Goal: Task Accomplishment & Management: Manage account settings

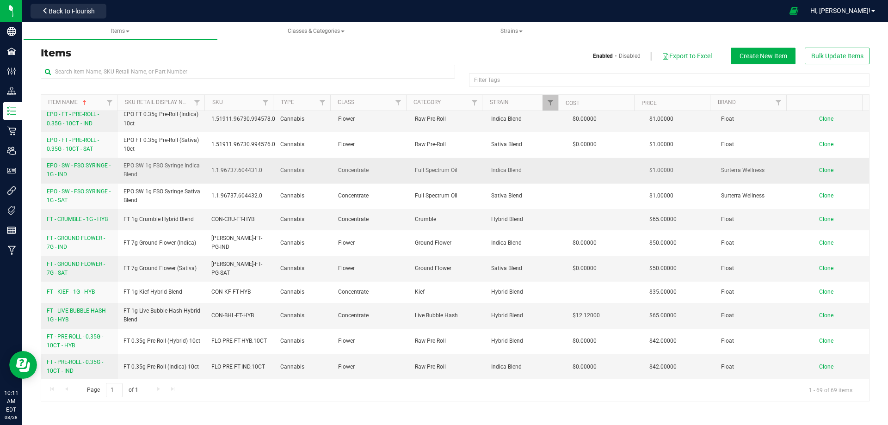
scroll to position [46, 0]
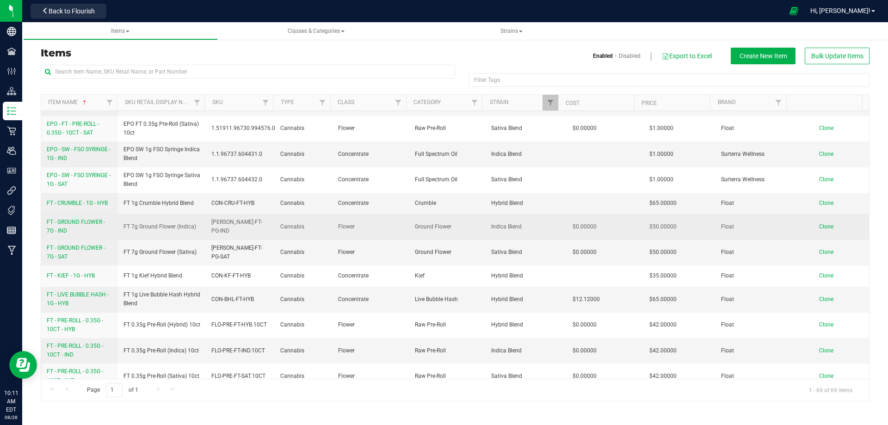
click at [79, 228] on link "FT - GROUND FLOWER - 7G - IND" at bounding box center [80, 227] width 66 height 18
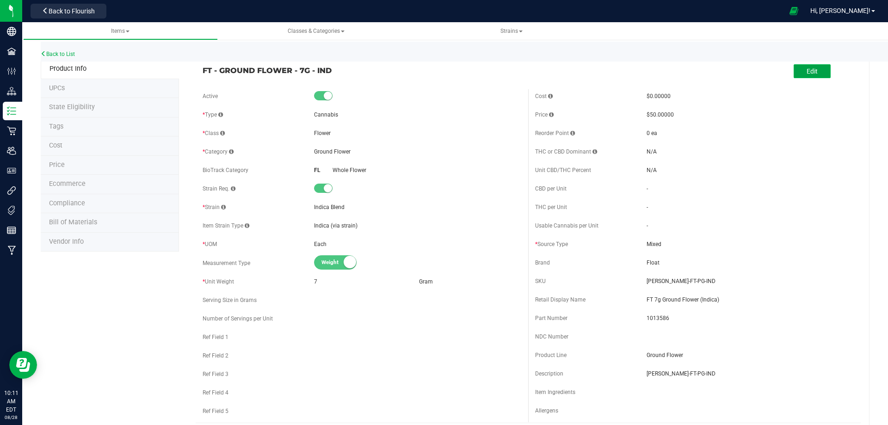
click at [807, 69] on span "Edit" at bounding box center [811, 70] width 11 height 7
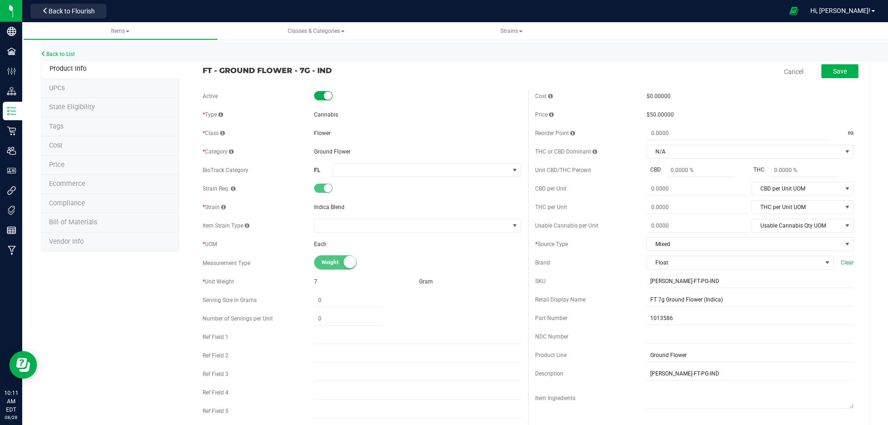
click at [324, 187] on small at bounding box center [328, 188] width 8 height 8
click at [324, 191] on small at bounding box center [328, 188] width 8 height 8
click at [328, 187] on small at bounding box center [328, 188] width 8 height 8
click at [338, 211] on div "Indica Blend" at bounding box center [417, 207] width 207 height 8
click at [329, 211] on div "Indica Blend" at bounding box center [417, 207] width 207 height 8
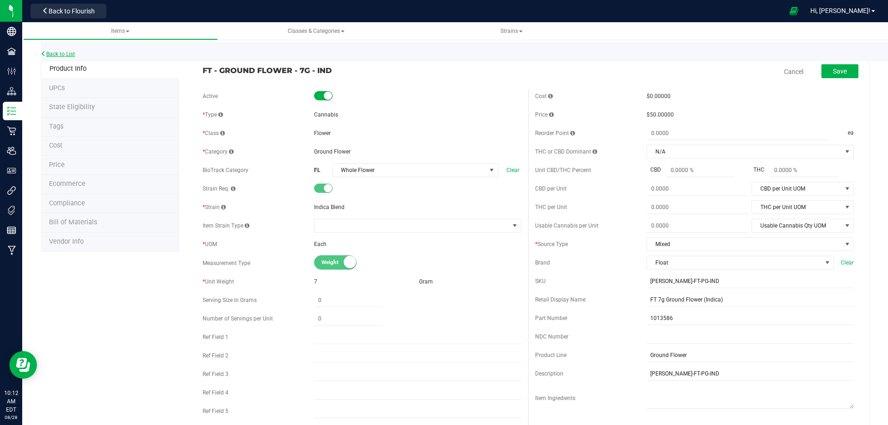
click at [64, 54] on link "Back to List" at bounding box center [58, 54] width 34 height 6
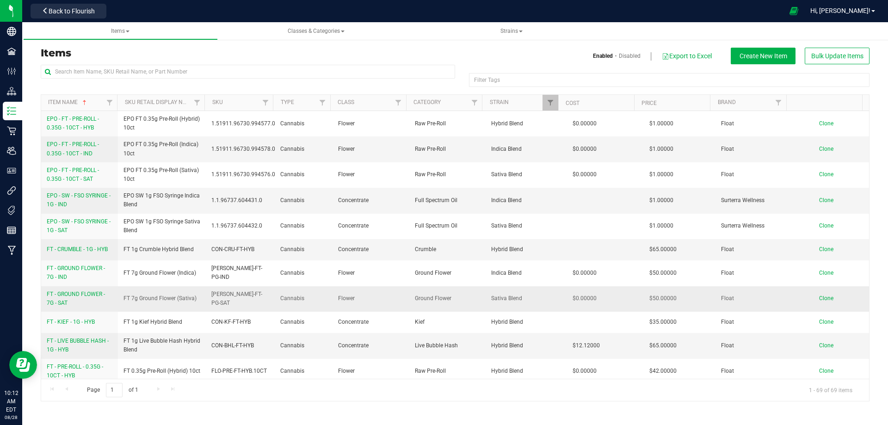
click at [89, 297] on link "FT - GROUND FLOWER - 7G - SAT" at bounding box center [80, 299] width 66 height 18
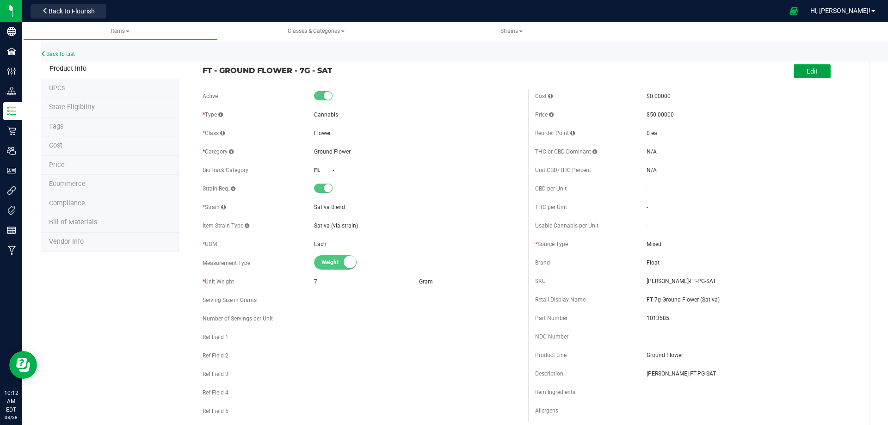
click at [807, 72] on span "Edit" at bounding box center [811, 70] width 11 height 7
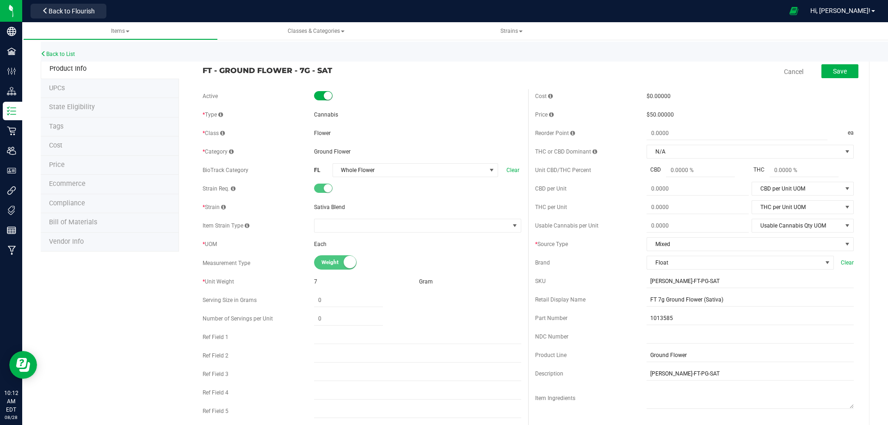
click at [325, 187] on small at bounding box center [328, 188] width 8 height 8
click at [784, 69] on link "Cancel" at bounding box center [793, 71] width 19 height 9
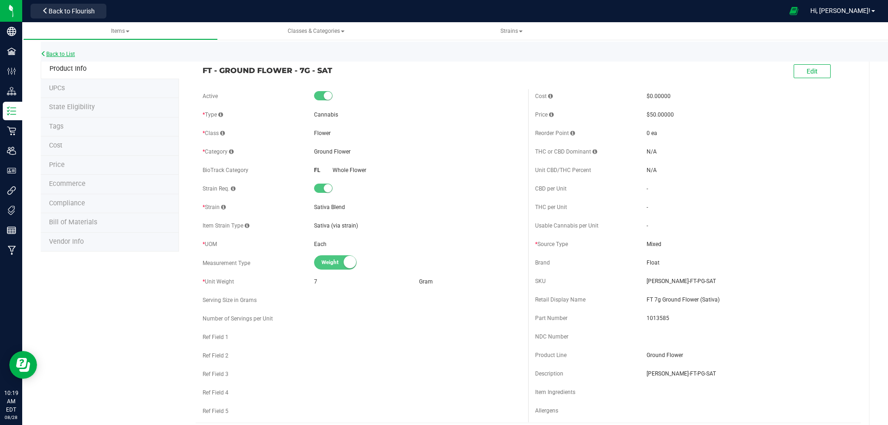
click at [62, 56] on link "Back to List" at bounding box center [58, 54] width 34 height 6
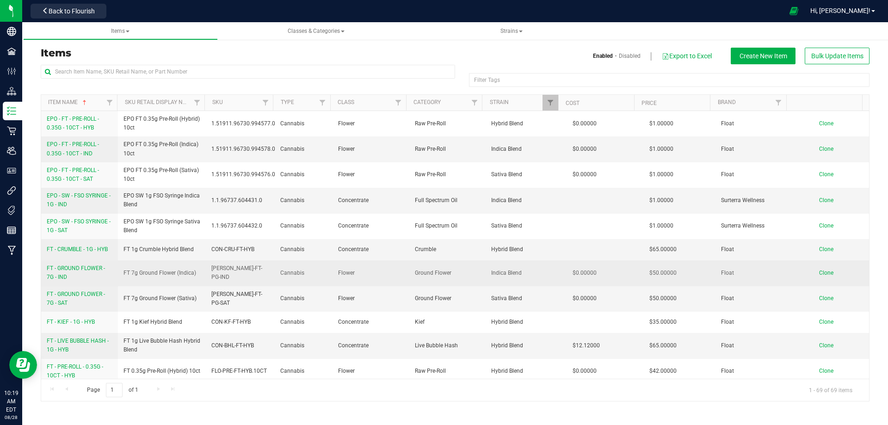
click at [84, 268] on span "FT - GROUND FLOWER - 7G - IND" at bounding box center [76, 272] width 58 height 15
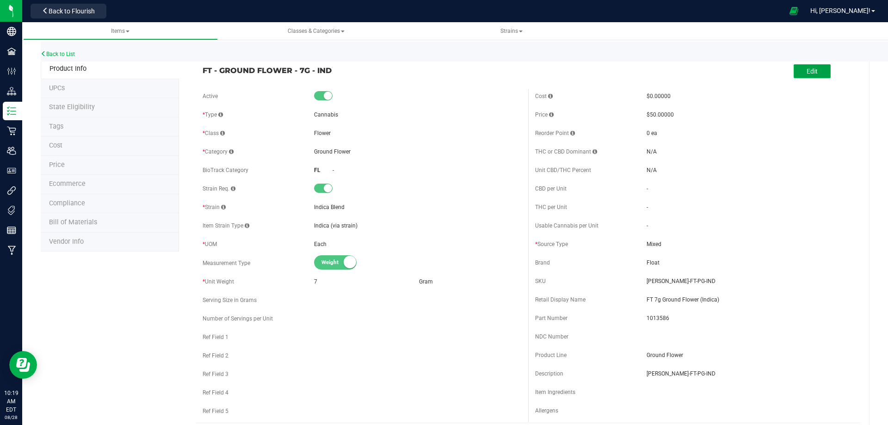
click at [806, 71] on span "Edit" at bounding box center [811, 70] width 11 height 7
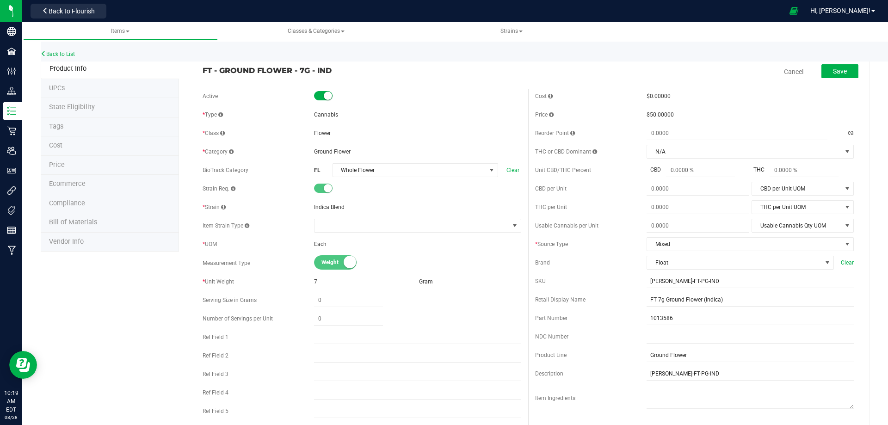
click at [336, 206] on span "Indica Blend" at bounding box center [329, 207] width 31 height 6
click at [62, 55] on link "Back to List" at bounding box center [58, 54] width 34 height 6
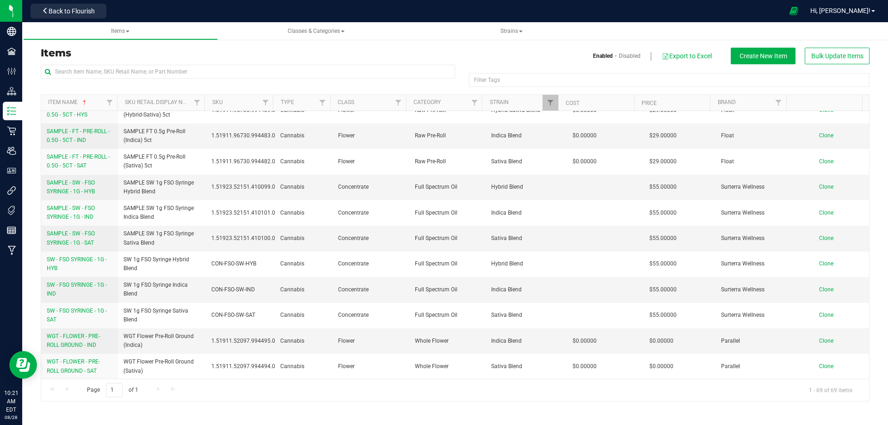
scroll to position [1514, 0]
click at [509, 30] on span "Strains" at bounding box center [511, 31] width 22 height 6
click at [445, 55] on span "All strains" at bounding box center [442, 55] width 28 height 7
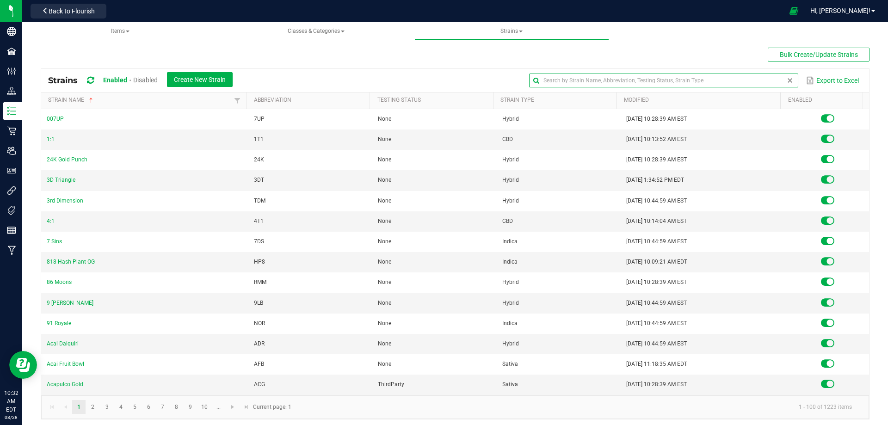
click at [759, 79] on input "text" at bounding box center [663, 81] width 269 height 14
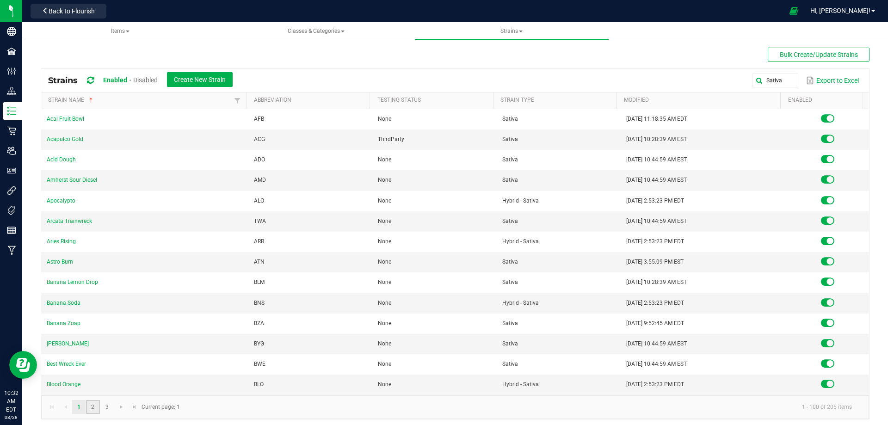
click at [92, 406] on link "2" at bounding box center [92, 407] width 13 height 14
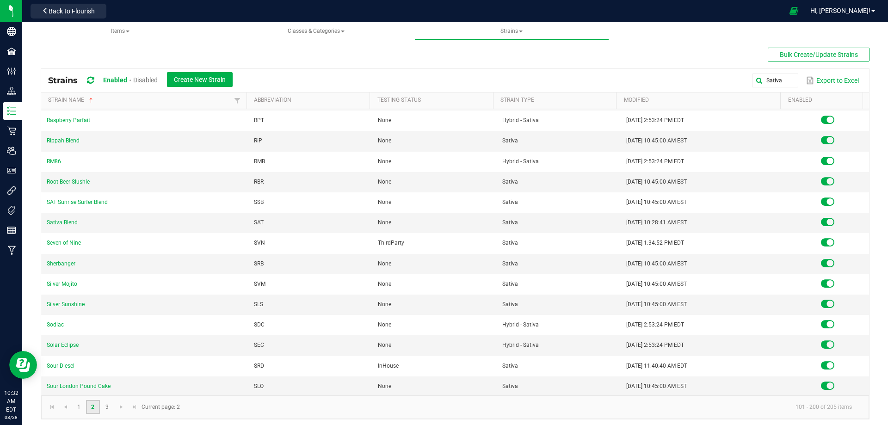
scroll to position [925, 0]
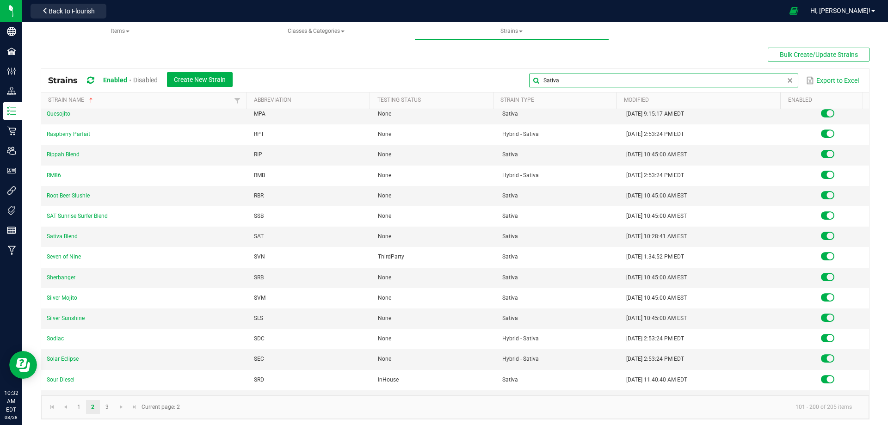
drag, startPoint x: 781, startPoint y: 82, endPoint x: 766, endPoint y: 82, distance: 15.3
click at [766, 82] on input "Sativa" at bounding box center [663, 81] width 269 height 14
drag, startPoint x: 564, startPoint y: 83, endPoint x: 529, endPoint y: 81, distance: 34.7
click at [529, 81] on input "Sativa" at bounding box center [663, 81] width 269 height 14
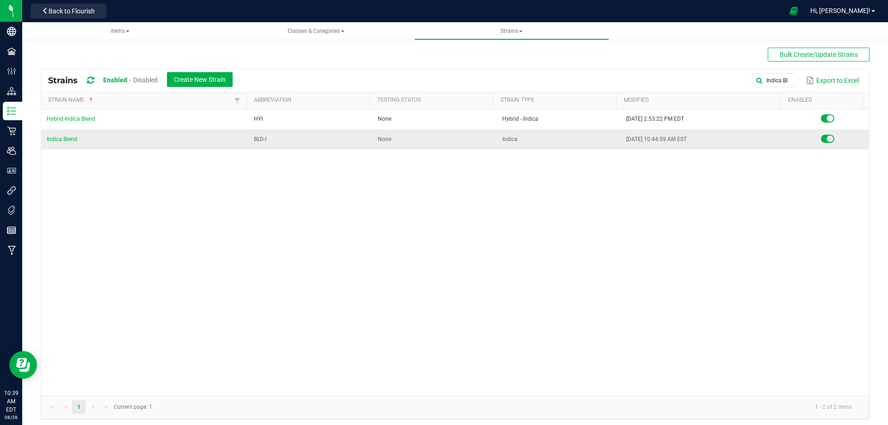
drag, startPoint x: 251, startPoint y: 135, endPoint x: 269, endPoint y: 135, distance: 17.6
click at [269, 135] on td "BLD-I" at bounding box center [310, 139] width 124 height 20
copy span "BLD-I"
drag, startPoint x: 755, startPoint y: 80, endPoint x: 770, endPoint y: 79, distance: 14.8
click at [777, 79] on input "Indica Bl" at bounding box center [663, 81] width 269 height 14
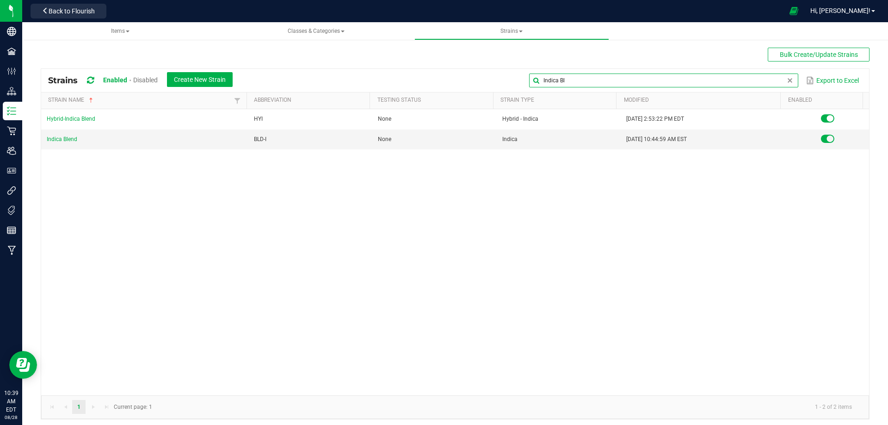
drag, startPoint x: 585, startPoint y: 84, endPoint x: 523, endPoint y: 84, distance: 62.4
click at [529, 84] on input "Indica Bl" at bounding box center [663, 81] width 269 height 14
type input "Sativa blend"
click at [57, 136] on link "Sativa Blend" at bounding box center [62, 139] width 31 height 6
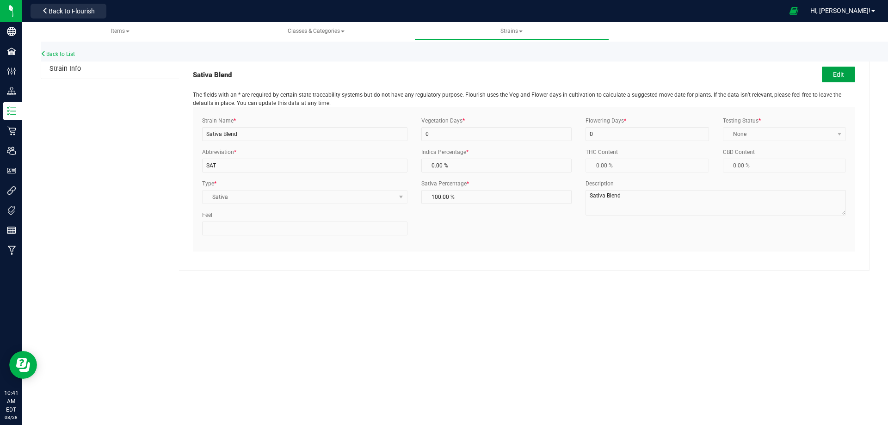
click at [839, 74] on button "Edit" at bounding box center [837, 75] width 33 height 16
drag, startPoint x: 220, startPoint y: 163, endPoint x: 192, endPoint y: 165, distance: 27.3
click at [193, 165] on div "Strain Name * Sativa Blend Abbreviation * SAT Type * Sativa Select Indica Sativ…" at bounding box center [524, 179] width 662 height 144
drag, startPoint x: 227, startPoint y: 165, endPoint x: 191, endPoint y: 165, distance: 36.1
click at [191, 165] on div "Sativa Blend Cancel Disable Save The fields with an * are required by certain s…" at bounding box center [524, 164] width 690 height 211
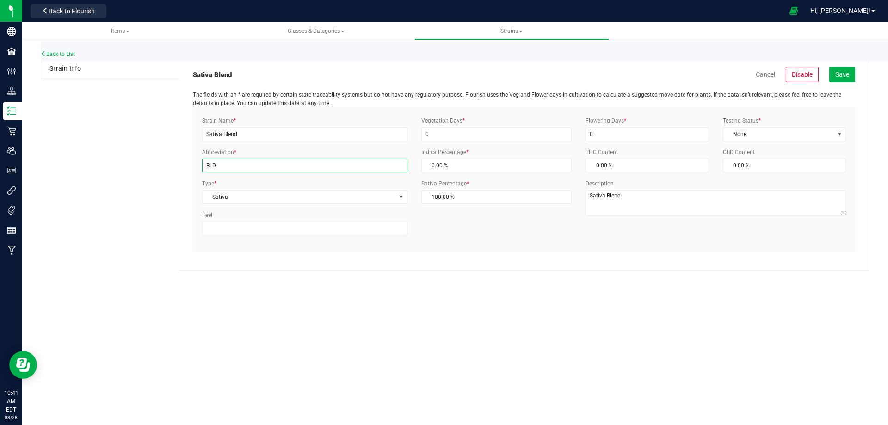
paste input "-I"
type input "BLD-S"
click at [845, 74] on span "Save" at bounding box center [842, 74] width 14 height 7
click at [846, 76] on span "Save" at bounding box center [842, 74] width 14 height 7
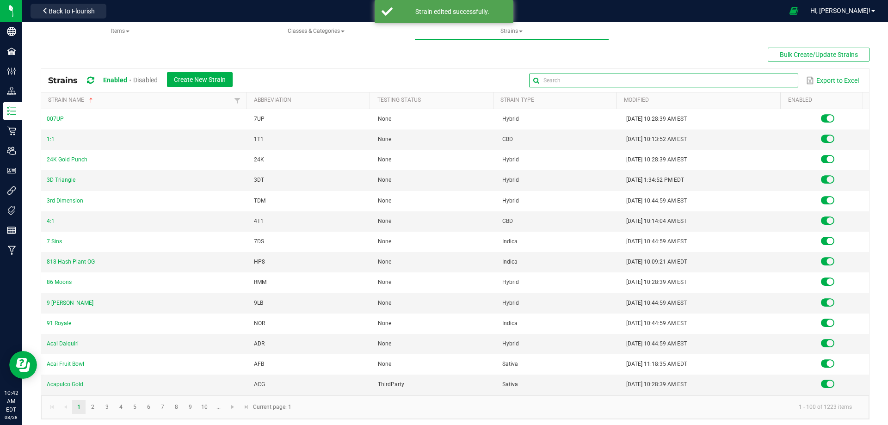
click at [758, 81] on input "text" at bounding box center [663, 81] width 269 height 14
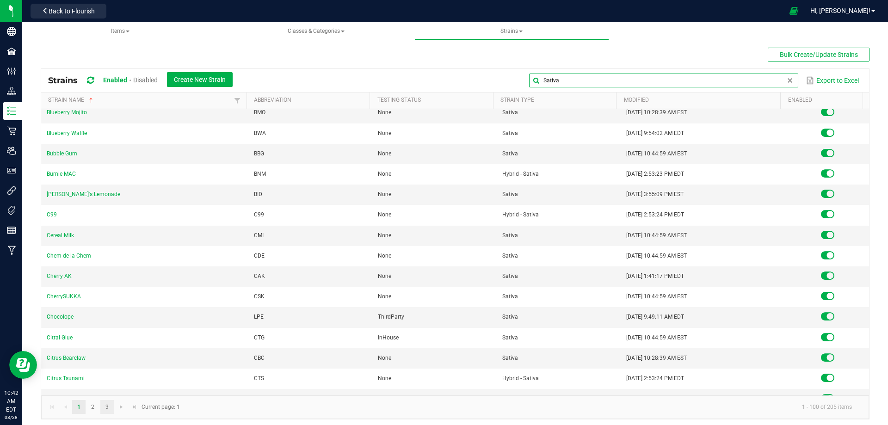
scroll to position [370, 0]
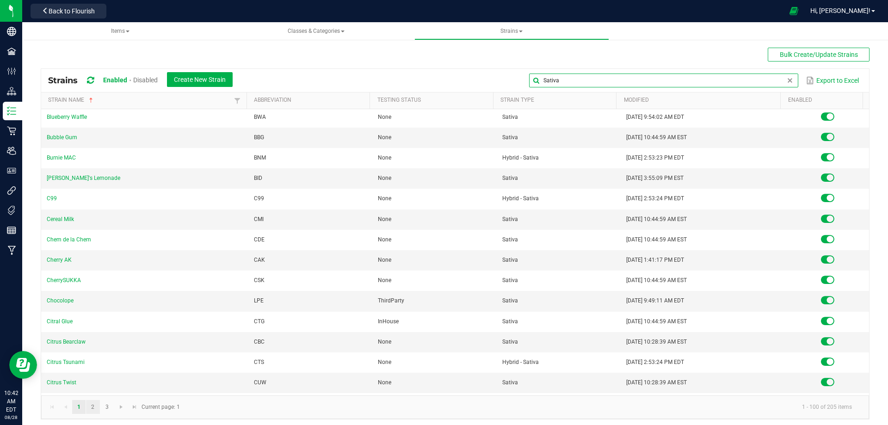
type input "Sativa"
click at [94, 406] on link "2" at bounding box center [92, 407] width 13 height 14
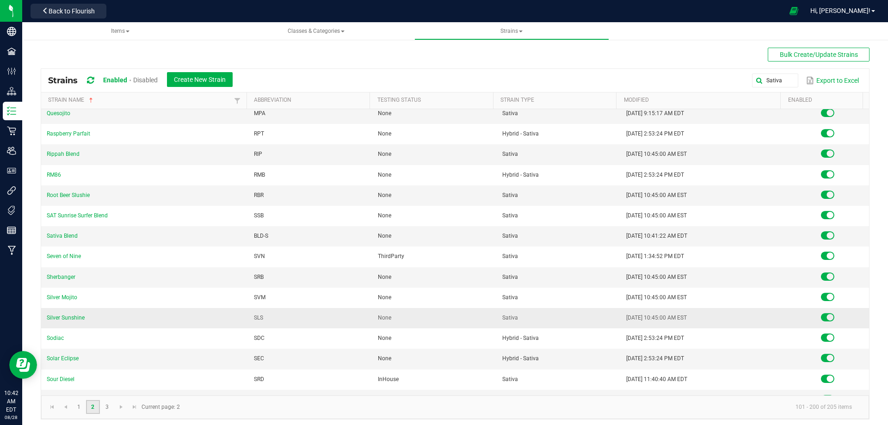
scroll to position [925, 0]
click at [210, 78] on span "Create New Strain" at bounding box center [200, 79] width 52 height 7
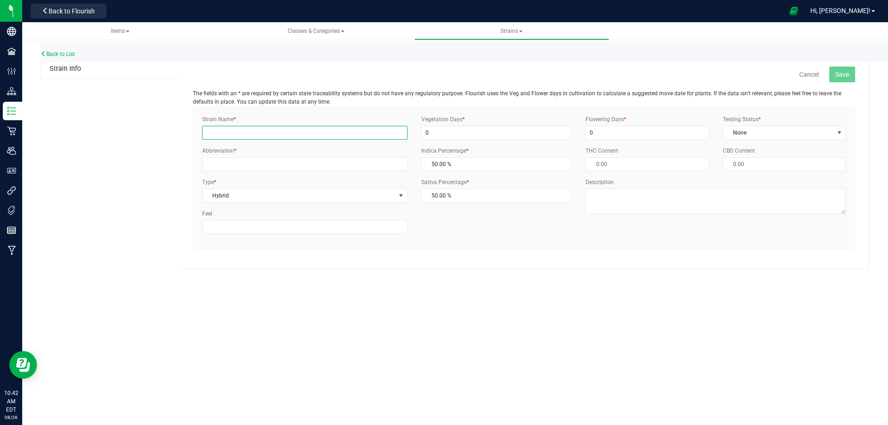
click at [213, 133] on input "Strain Name *" at bounding box center [304, 133] width 205 height 14
type input "Sativa"
click at [214, 167] on input "Abbreviation *" at bounding box center [304, 164] width 205 height 14
type input "SAT"
click at [218, 190] on span "Hybrid" at bounding box center [298, 195] width 193 height 13
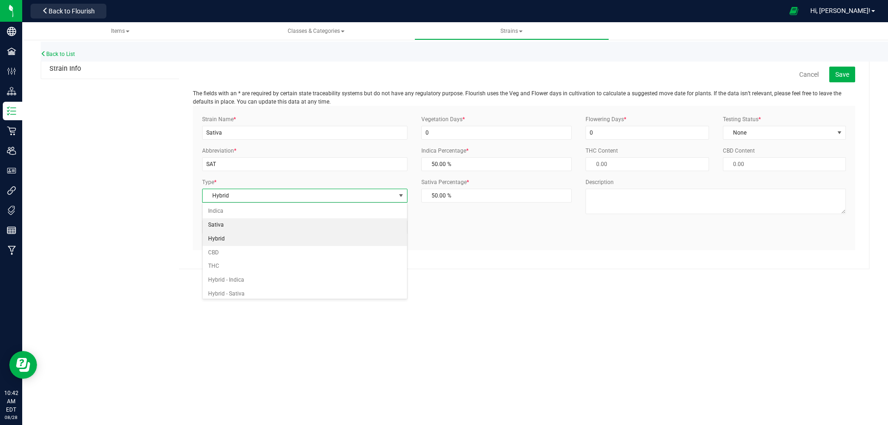
click at [220, 225] on li "Sativa" at bounding box center [304, 225] width 204 height 14
type input "0.00 %"
type input "100.00 %"
click at [837, 73] on span "Save" at bounding box center [842, 74] width 14 height 7
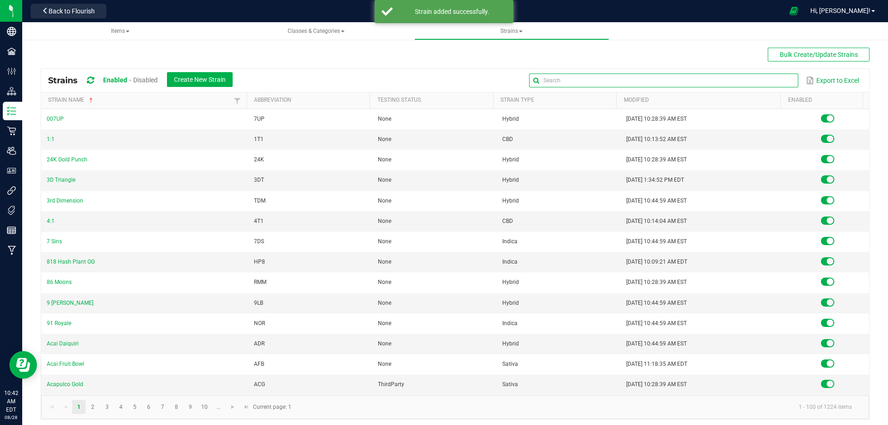
click at [761, 80] on input "text" at bounding box center [663, 81] width 269 height 14
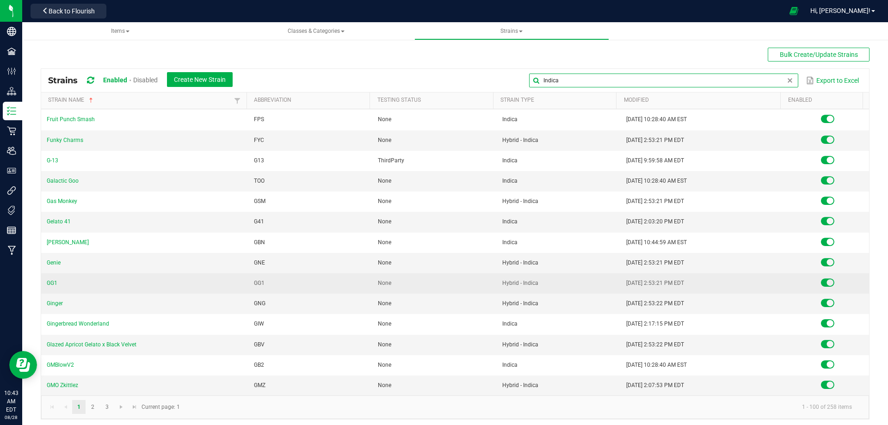
scroll to position [4, 0]
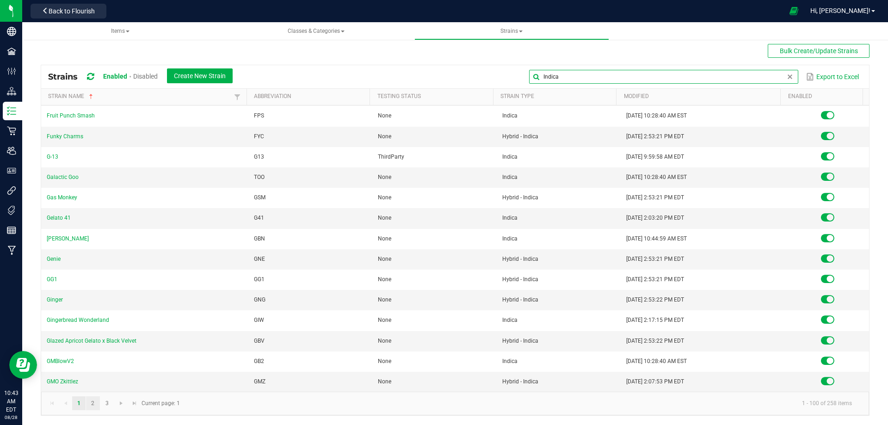
type input "Indica"
click at [95, 405] on link "2" at bounding box center [92, 403] width 13 height 14
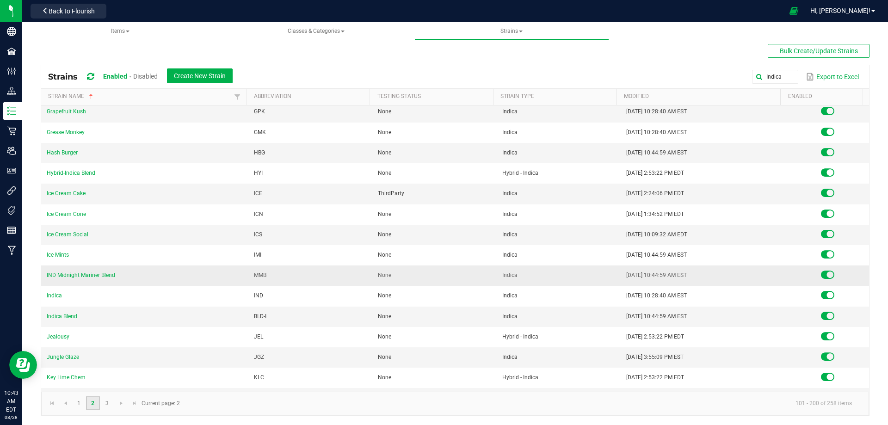
scroll to position [370, 0]
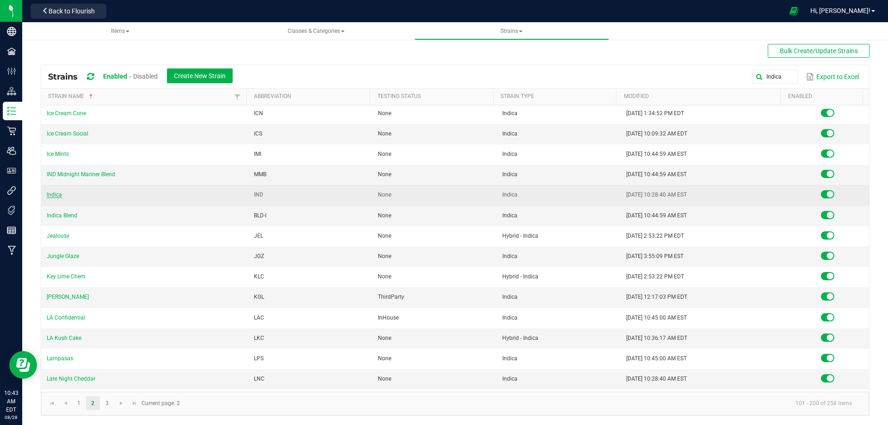
click at [54, 193] on link "Indica" at bounding box center [54, 194] width 15 height 6
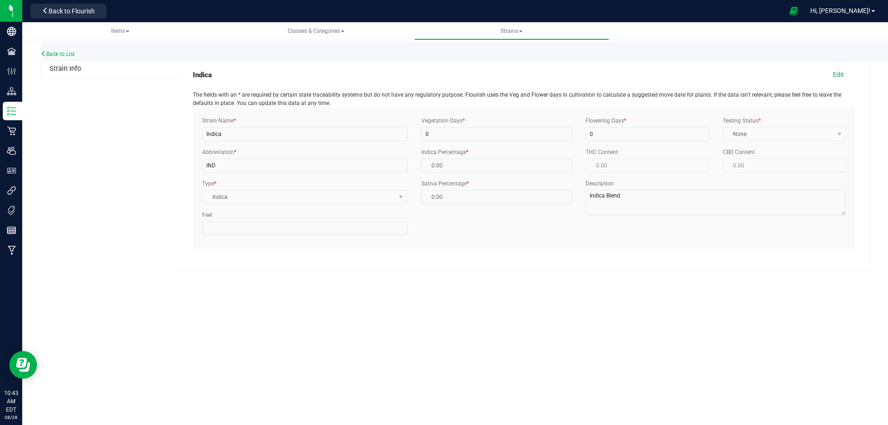
type input "100.00 %"
type input "0.00 %"
click at [835, 70] on button "Edit" at bounding box center [837, 75] width 33 height 16
drag, startPoint x: 605, startPoint y: 196, endPoint x: 638, endPoint y: 196, distance: 33.3
click at [638, 196] on textarea "Indica Blend" at bounding box center [715, 202] width 260 height 25
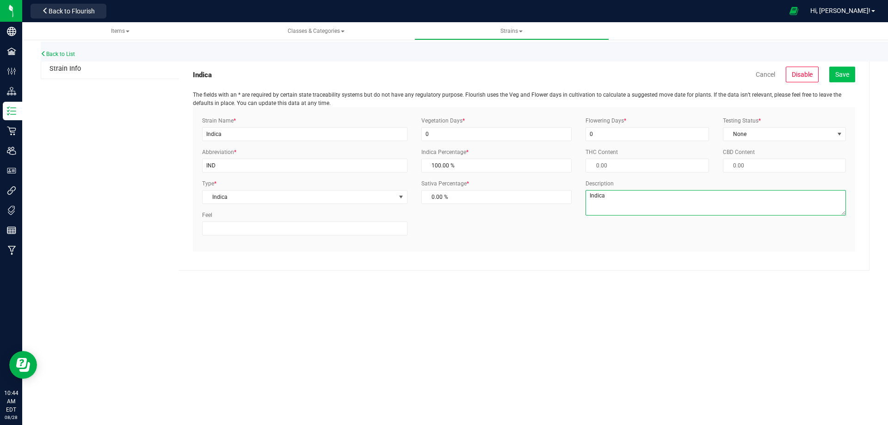
type textarea "Indica"
click at [838, 73] on span "Save" at bounding box center [842, 74] width 14 height 7
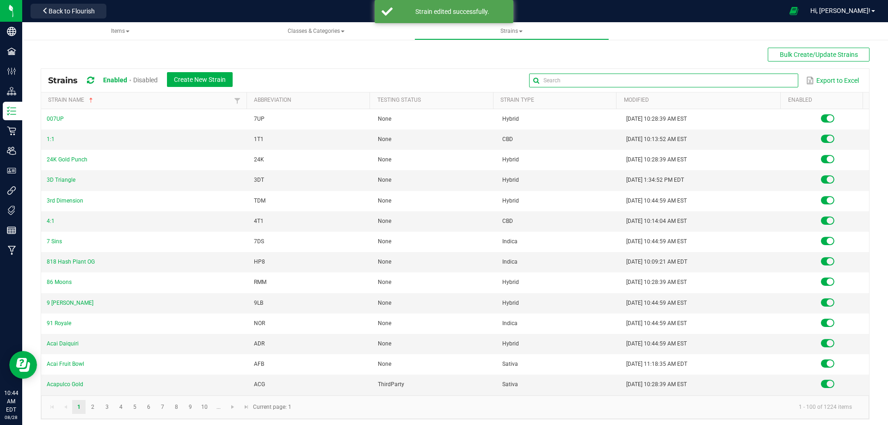
click at [760, 82] on input "text" at bounding box center [663, 81] width 269 height 14
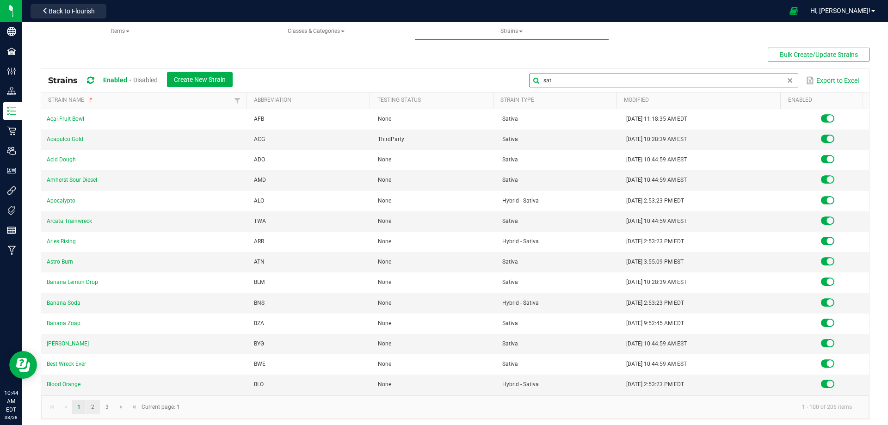
type input "sat"
click at [90, 408] on link "2" at bounding box center [92, 407] width 13 height 14
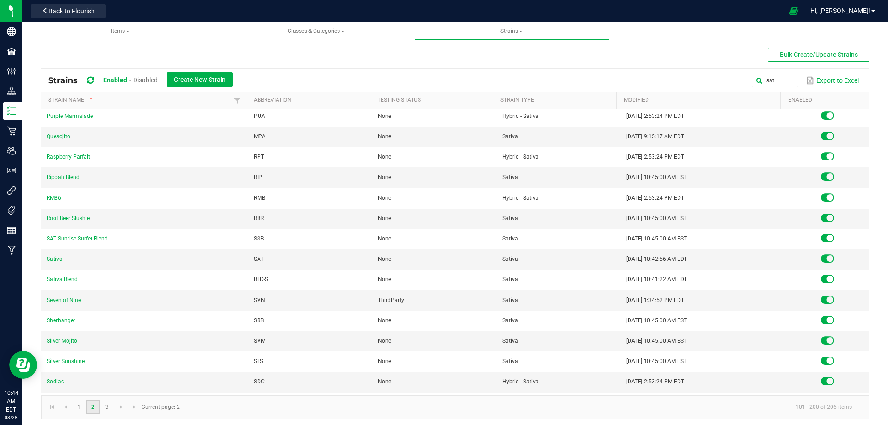
scroll to position [1017, 0]
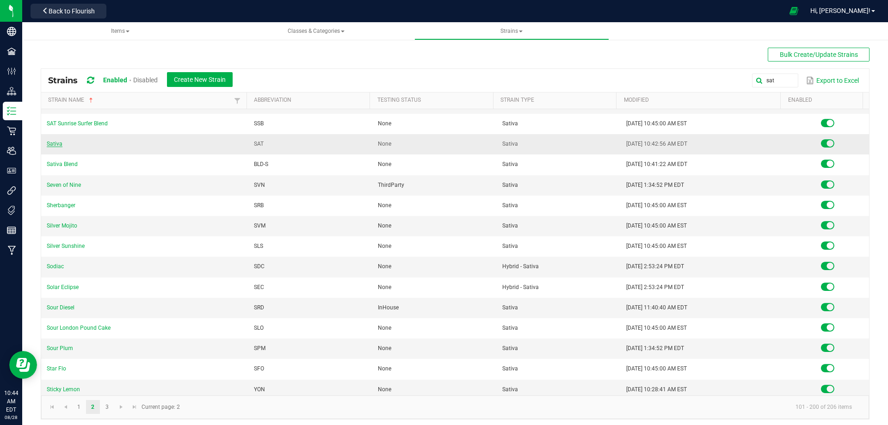
click at [53, 142] on link "Sativa" at bounding box center [55, 144] width 16 height 6
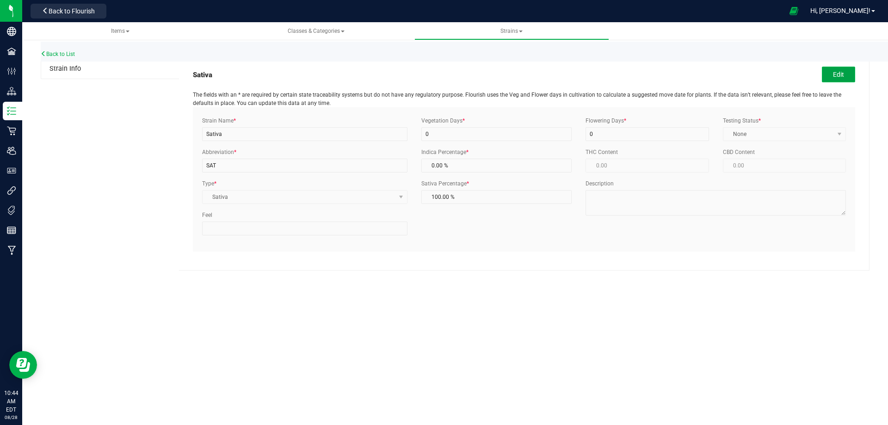
click at [839, 75] on button "Edit" at bounding box center [837, 75] width 33 height 16
click at [600, 203] on textarea "Description" at bounding box center [715, 202] width 260 height 25
type textarea "Sativa"
click at [844, 73] on span "Save" at bounding box center [842, 74] width 14 height 7
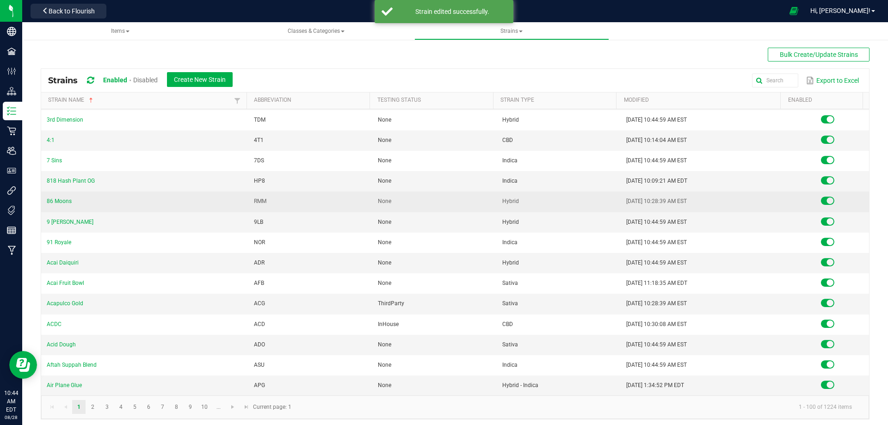
scroll to position [92, 0]
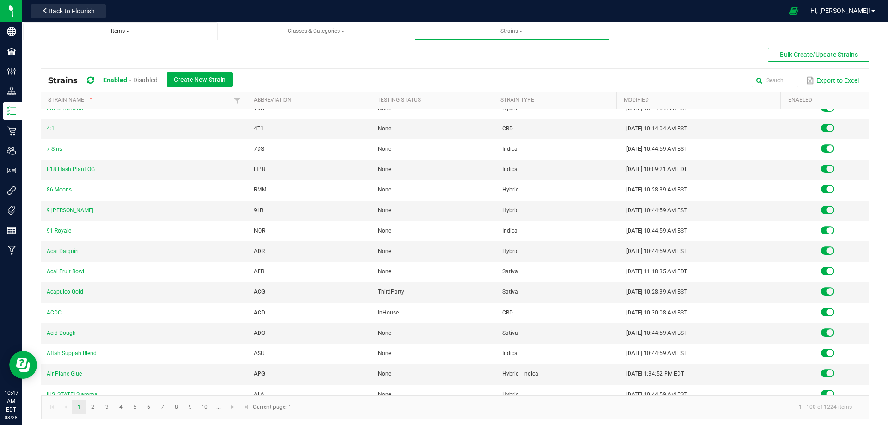
click at [114, 30] on span "Items" at bounding box center [120, 31] width 18 height 6
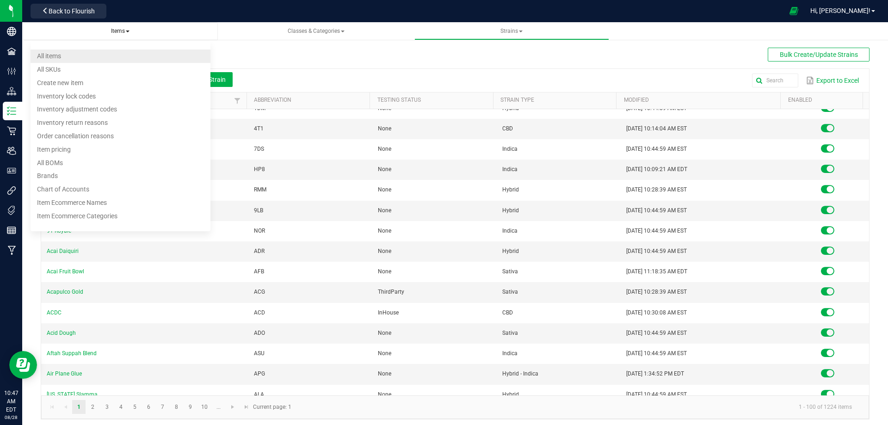
click at [52, 61] on li "All items" at bounding box center [121, 55] width 180 height 13
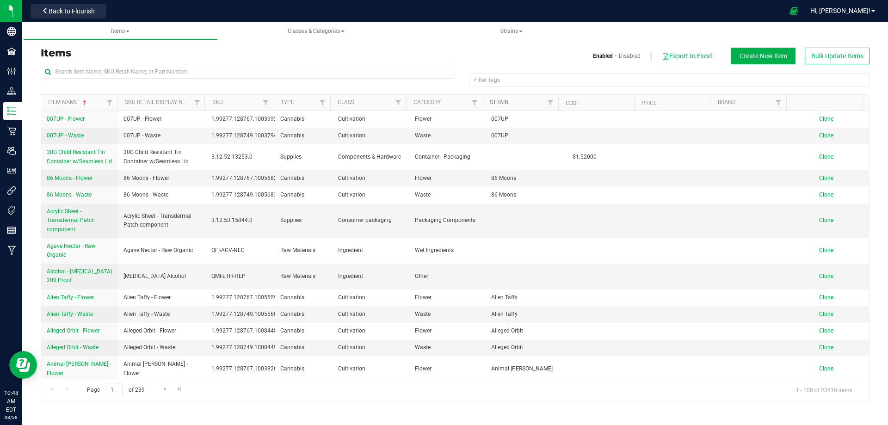
click at [503, 104] on link "Strain" at bounding box center [499, 102] width 19 height 6
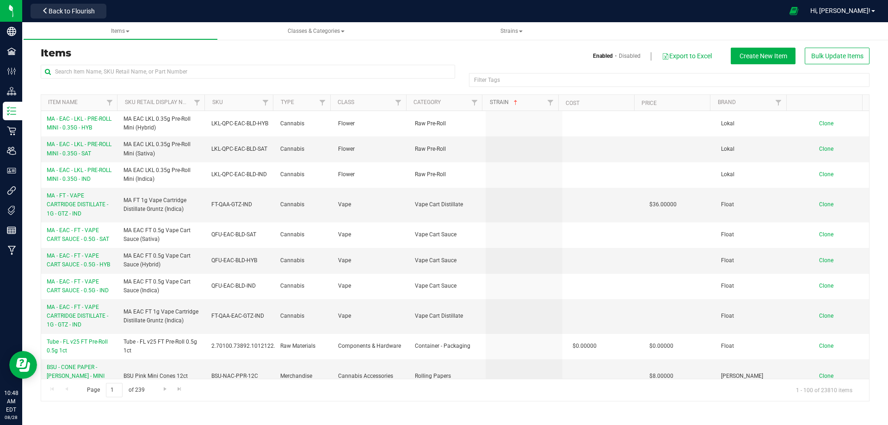
click at [515, 103] on span at bounding box center [515, 102] width 7 height 7
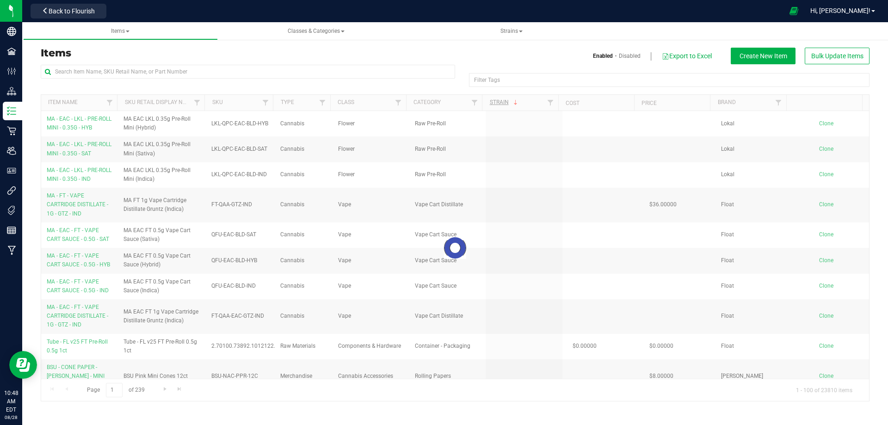
click at [549, 102] on div at bounding box center [454, 248] width 827 height 306
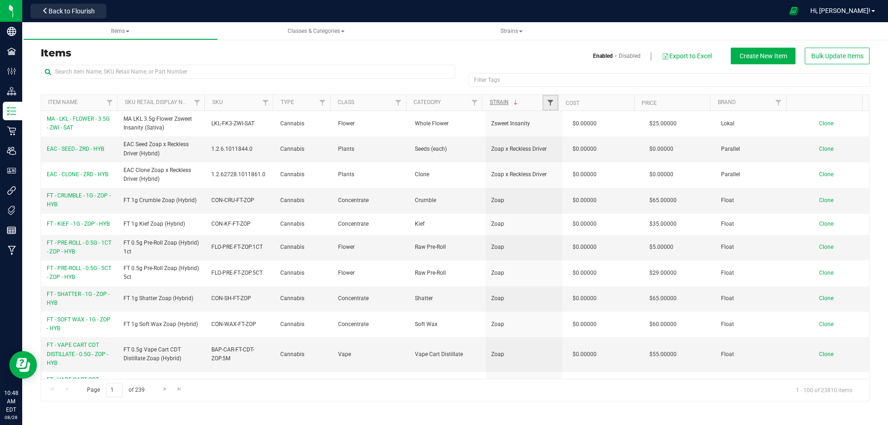
click at [550, 100] on span "Filter" at bounding box center [549, 102] width 7 height 7
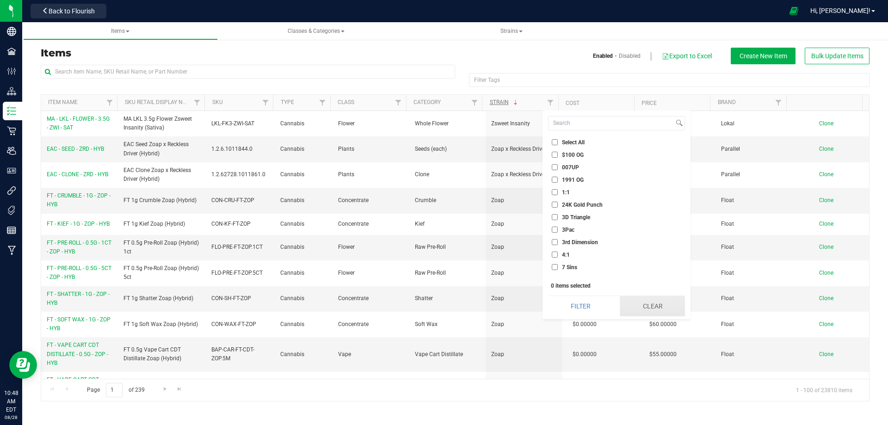
click at [655, 310] on button "Clear" at bounding box center [651, 306] width 65 height 20
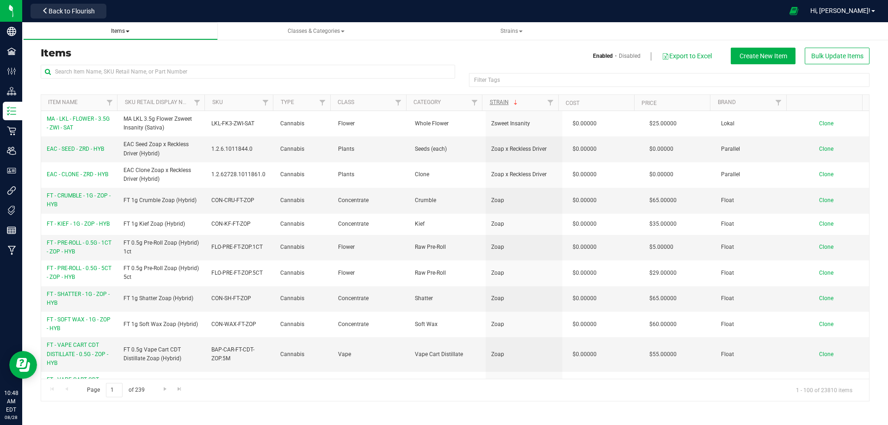
click at [111, 30] on span "Items" at bounding box center [120, 31] width 18 height 6
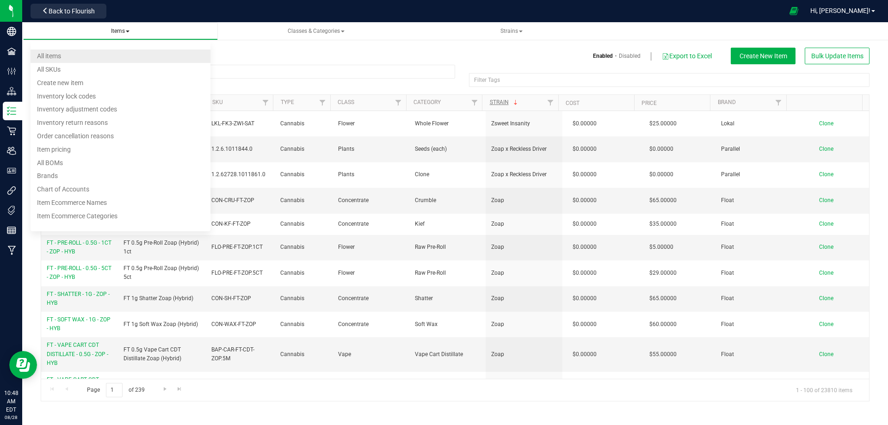
click at [73, 51] on li "All items" at bounding box center [121, 55] width 180 height 13
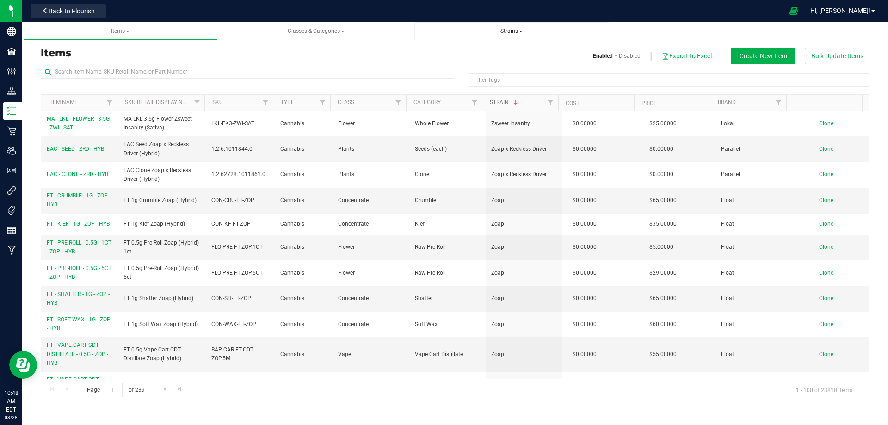
click at [512, 30] on span "Strains" at bounding box center [511, 31] width 22 height 6
click at [444, 56] on span "All strains" at bounding box center [442, 55] width 28 height 7
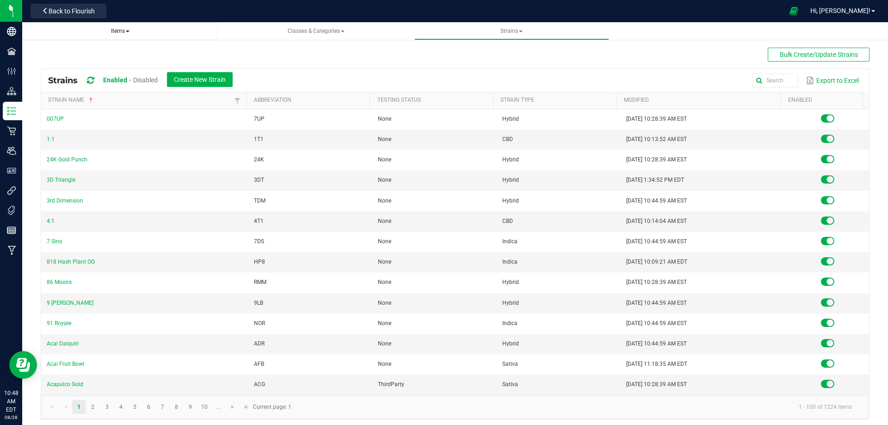
click at [111, 33] on span "Items" at bounding box center [120, 31] width 18 height 6
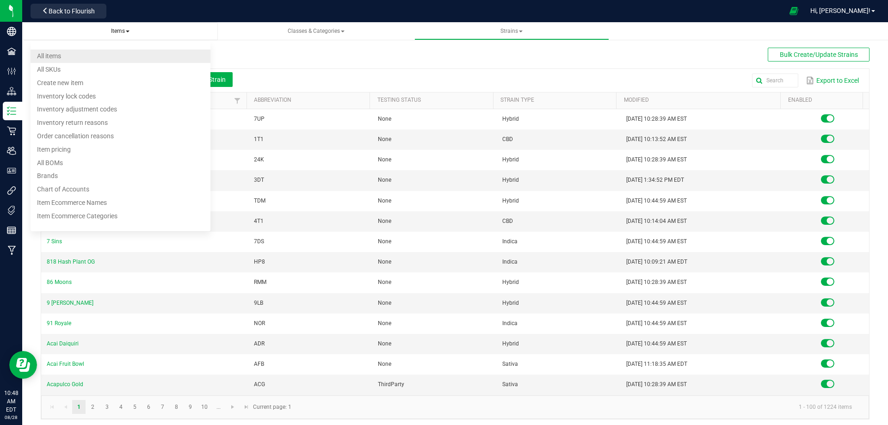
click at [61, 53] on span "All items" at bounding box center [49, 55] width 24 height 7
